Goal: Find specific page/section

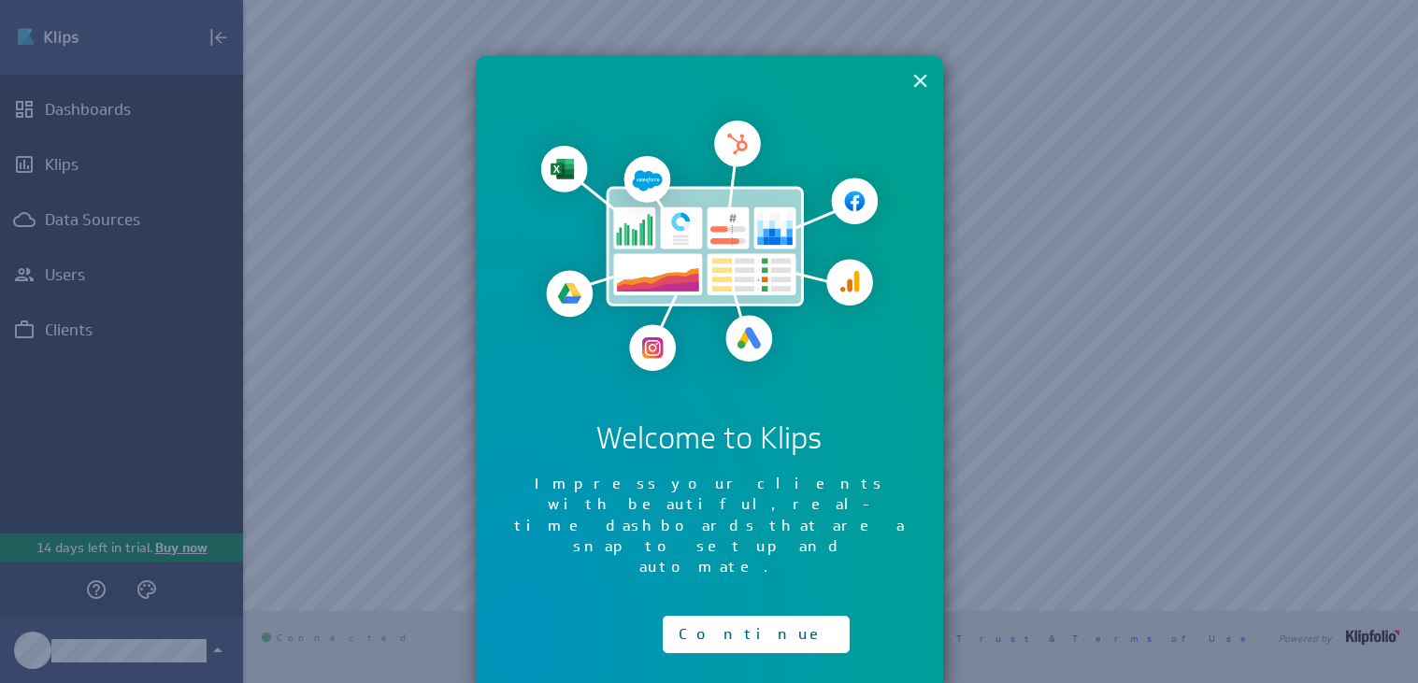
click at [916, 75] on button "×" at bounding box center [920, 80] width 18 height 37
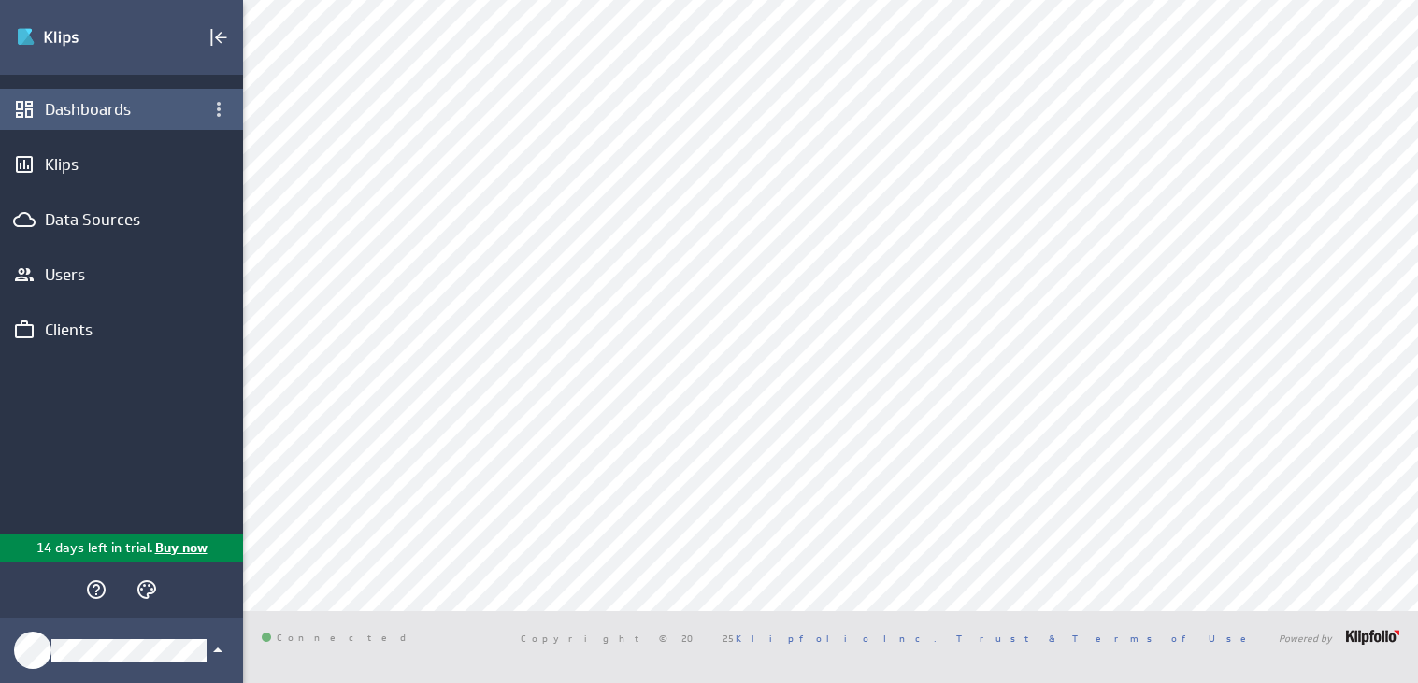
click at [72, 108] on div "Dashboards" at bounding box center [121, 109] width 153 height 21
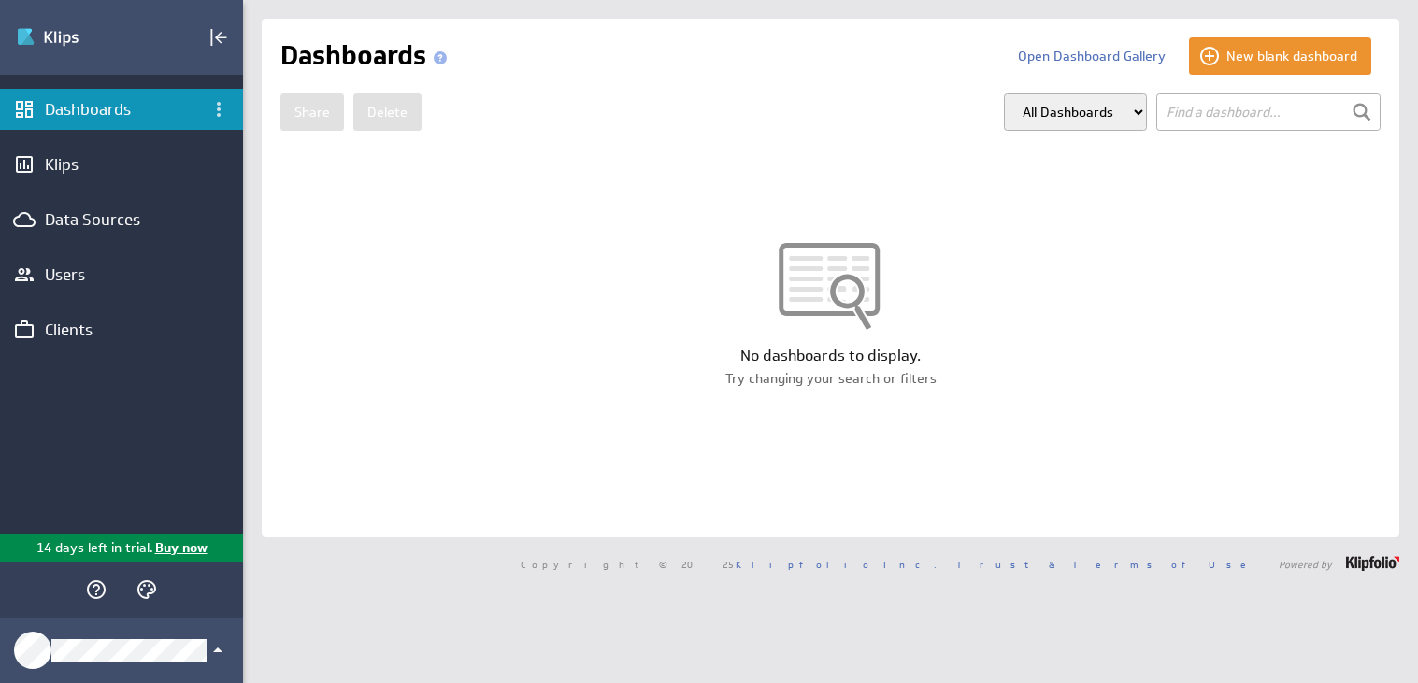
click at [1259, 122] on input "text" at bounding box center [1268, 111] width 224 height 37
type input "Carlosx"
